Goal: Task Accomplishment & Management: Manage account settings

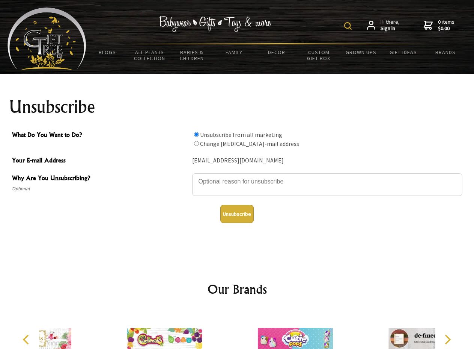
click at [349, 26] on img at bounding box center [348, 26] width 8 height 8
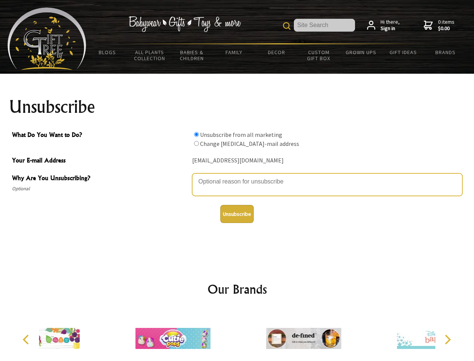
click at [237, 176] on textarea "Why Are You Unsubscribing?" at bounding box center [327, 184] width 270 height 23
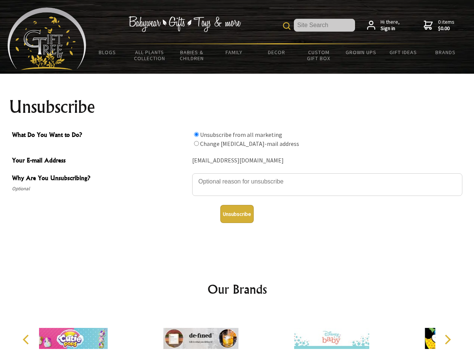
click at [196, 134] on input "What Do You Want to Do?" at bounding box center [196, 134] width 5 height 5
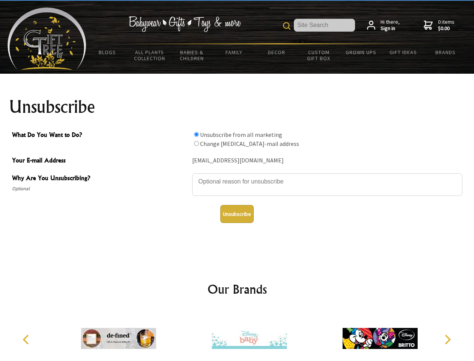
click at [196, 143] on input "What Do You Want to Do?" at bounding box center [196, 143] width 5 height 5
click at [237, 214] on button "Unsubscribe" at bounding box center [237, 214] width 33 height 18
radio input "true"
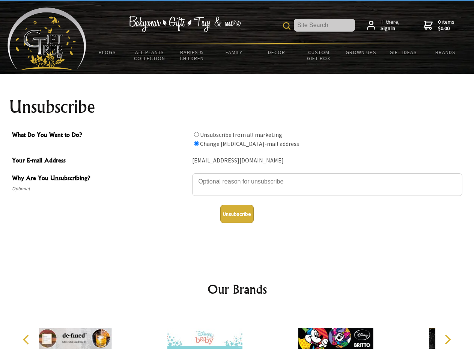
click at [237, 335] on img at bounding box center [205, 338] width 75 height 56
click at [27, 339] on icon "Previous" at bounding box center [27, 339] width 10 height 10
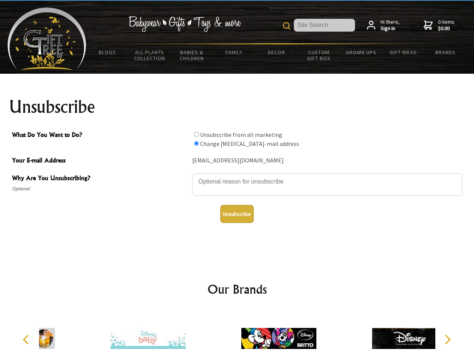
click at [448, 339] on icon "Next" at bounding box center [448, 339] width 10 height 10
